Goal: Task Accomplishment & Management: Manage account settings

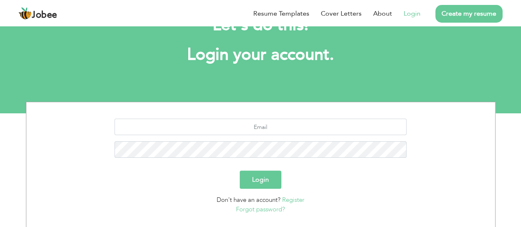
scroll to position [36, 0]
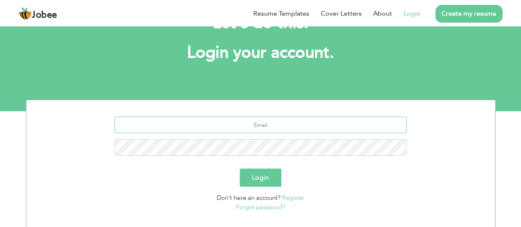
click at [267, 125] on input "text" at bounding box center [261, 125] width 292 height 16
click at [273, 123] on input "h" at bounding box center [261, 125] width 292 height 16
type input "h"
type input "[EMAIL_ADDRESS][DOMAIN_NAME]"
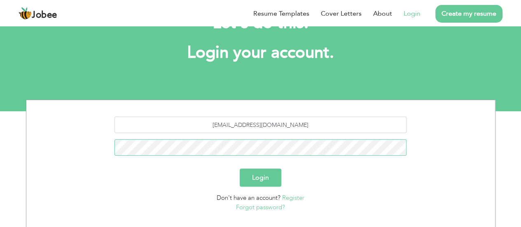
click at [240, 168] on button "Login" at bounding box center [261, 177] width 42 height 18
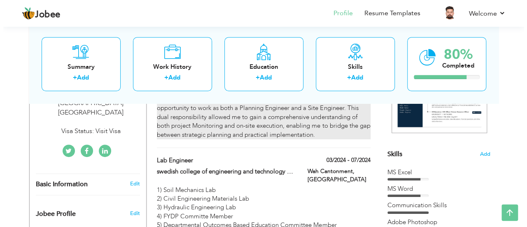
scroll to position [167, 0]
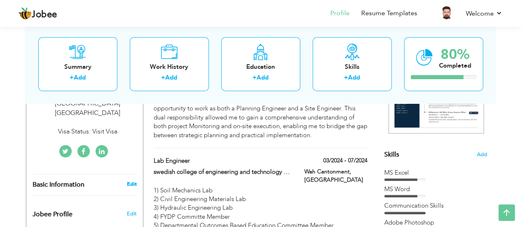
click at [132, 180] on link "Edit" at bounding box center [131, 183] width 10 height 7
type input "Hassan"
type input "Saeed"
type input "+971504813234"
select select "number:228"
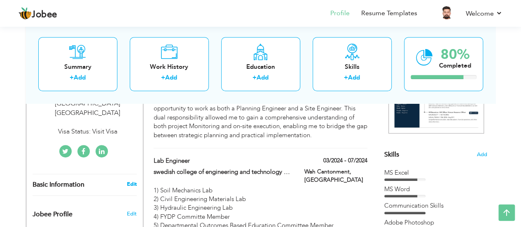
type input "Dubai"
type input "International city"
select select "number:4"
type input "Visa Status: Visit Visa"
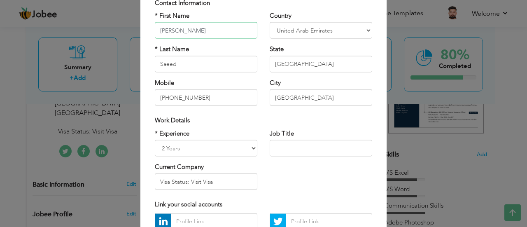
scroll to position [61, 0]
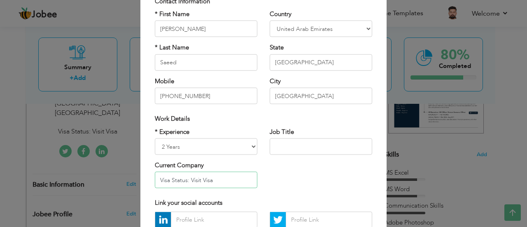
drag, startPoint x: 223, startPoint y: 180, endPoint x: 146, endPoint y: 186, distance: 77.2
click at [149, 186] on div "* Experience Entry Level Less than 1 Year 1 Year 2 Years 3 Years 4 Years 5 Year…" at bounding box center [206, 160] width 115 height 67
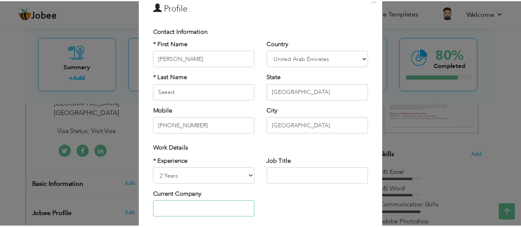
scroll to position [141, 0]
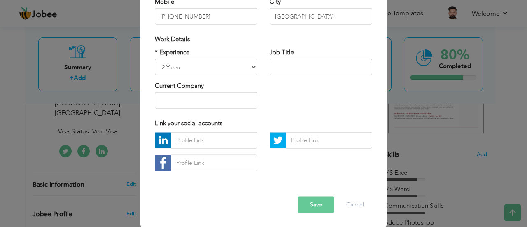
click at [308, 207] on button "Save" at bounding box center [316, 204] width 37 height 16
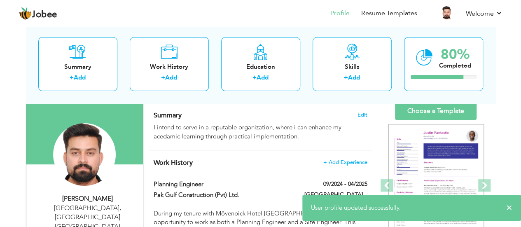
scroll to position [0, 0]
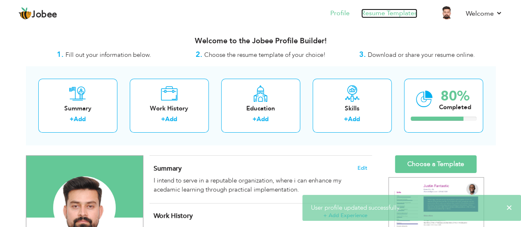
click at [378, 15] on link "Resume Templates" at bounding box center [389, 13] width 56 height 9
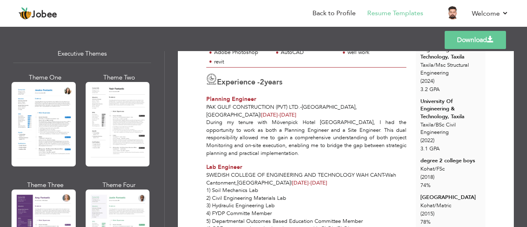
scroll to position [631, 0]
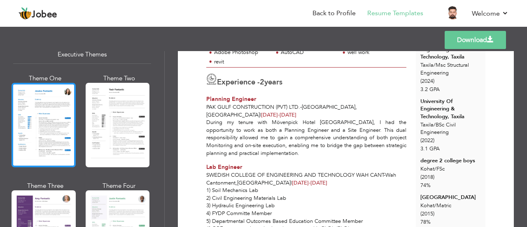
click at [26, 124] on div at bounding box center [44, 125] width 64 height 84
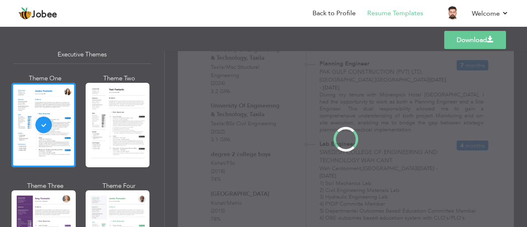
scroll to position [631, 0]
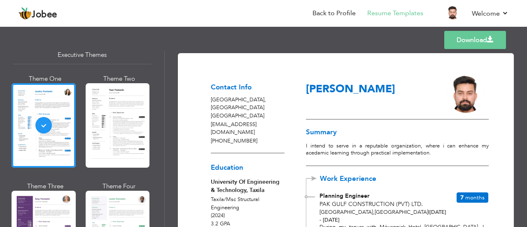
click at [470, 40] on link "Download" at bounding box center [475, 40] width 62 height 18
